Goal: Find specific fact: Find specific fact

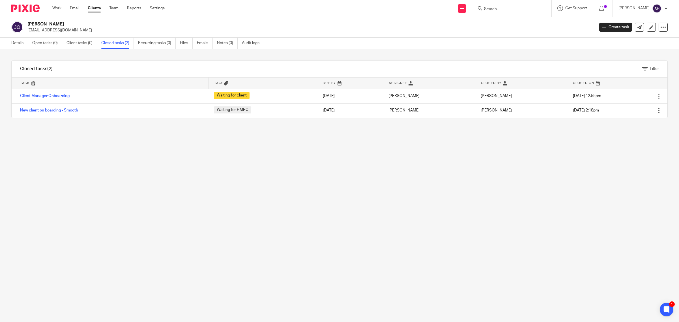
click at [514, 8] on input "Search" at bounding box center [508, 9] width 51 height 5
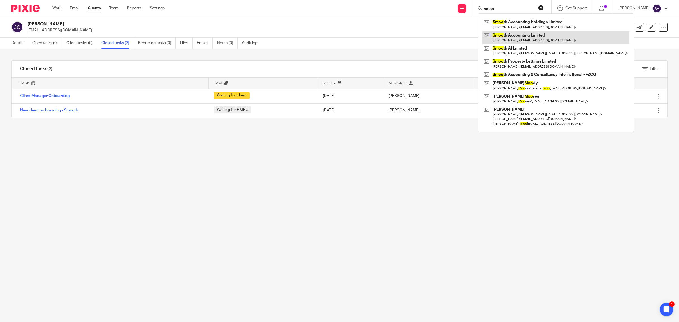
type input "smoo"
click at [508, 33] on link at bounding box center [555, 37] width 147 height 13
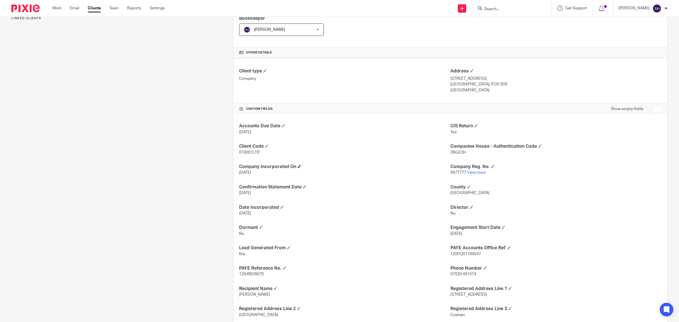
scroll to position [141, 0]
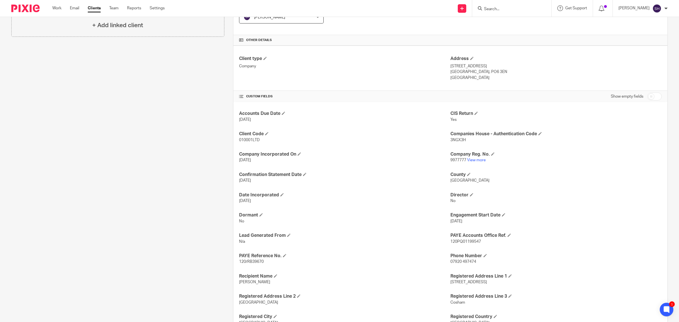
click at [451, 161] on span "9977777" at bounding box center [458, 160] width 16 height 4
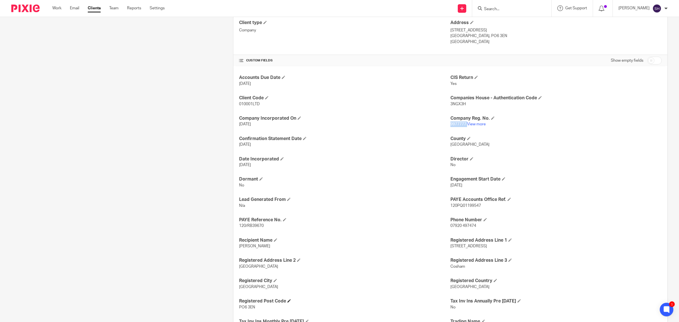
scroll to position [177, 0]
click at [454, 102] on h4 "Companies House - Authentication Code" at bounding box center [555, 99] width 211 height 6
click at [455, 103] on span "3NGX3H" at bounding box center [458, 105] width 16 height 4
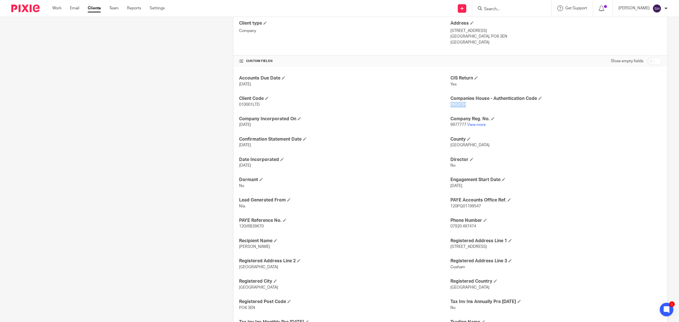
copy span "3NGX3H"
